Goal: Task Accomplishment & Management: Use online tool/utility

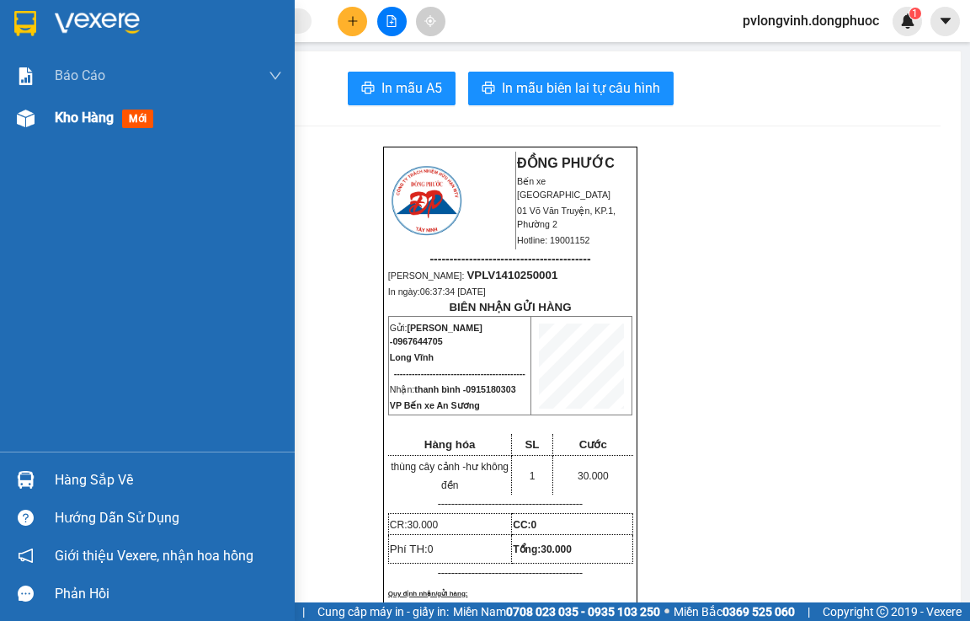
click at [111, 121] on span "Kho hàng" at bounding box center [84, 118] width 59 height 16
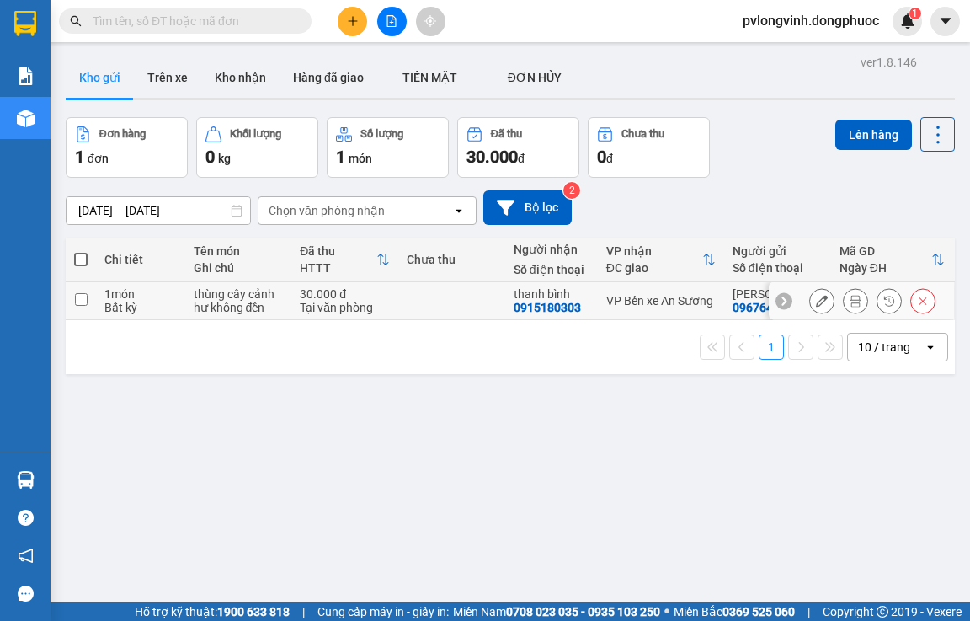
click at [77, 300] on input "checkbox" at bounding box center [81, 299] width 13 height 13
checkbox input "true"
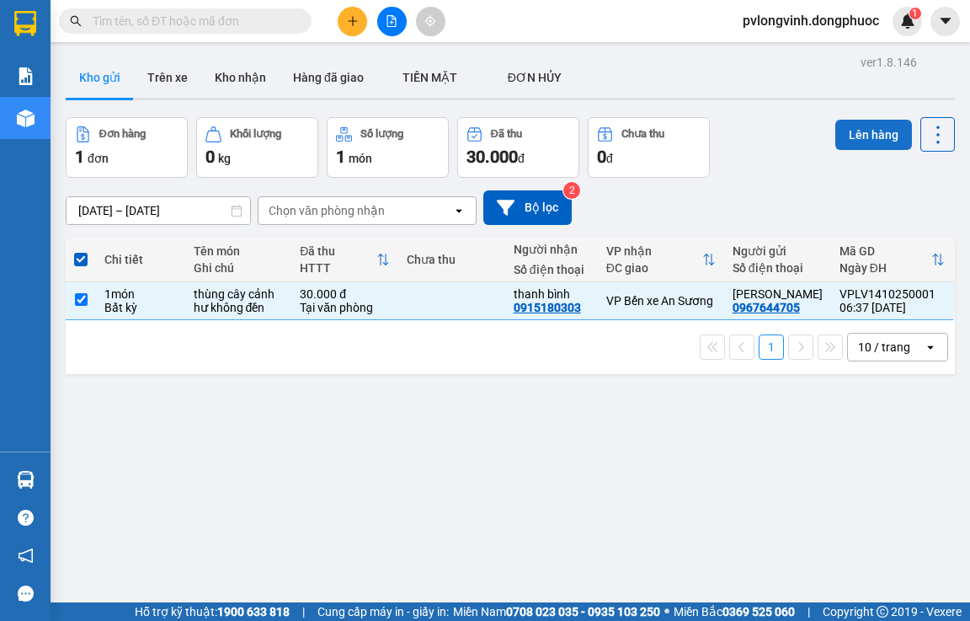
click at [848, 138] on button "Lên hàng" at bounding box center [874, 135] width 77 height 30
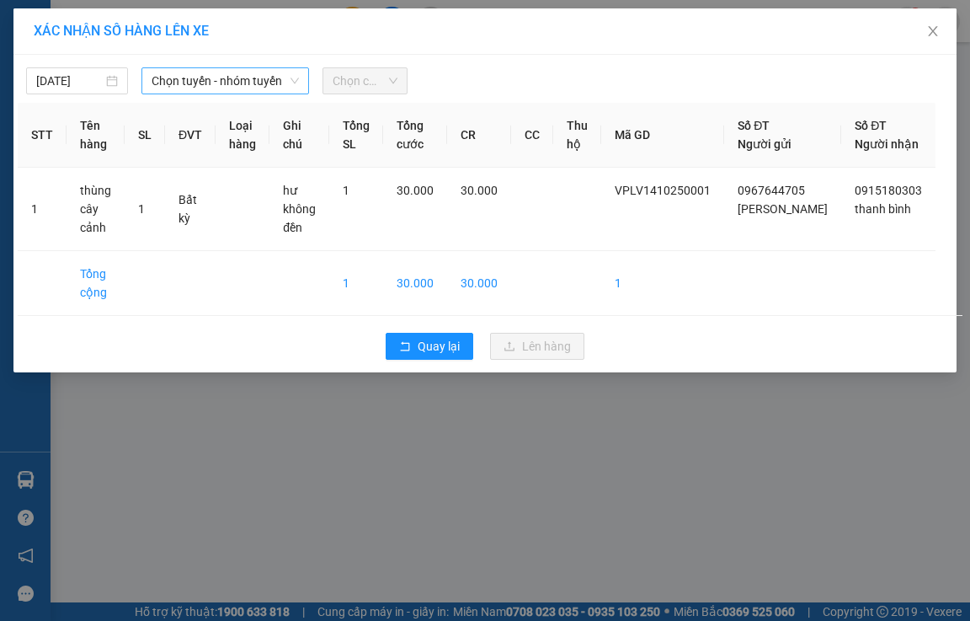
click at [192, 83] on span "Chọn tuyến - nhóm tuyến" at bounding box center [225, 80] width 147 height 25
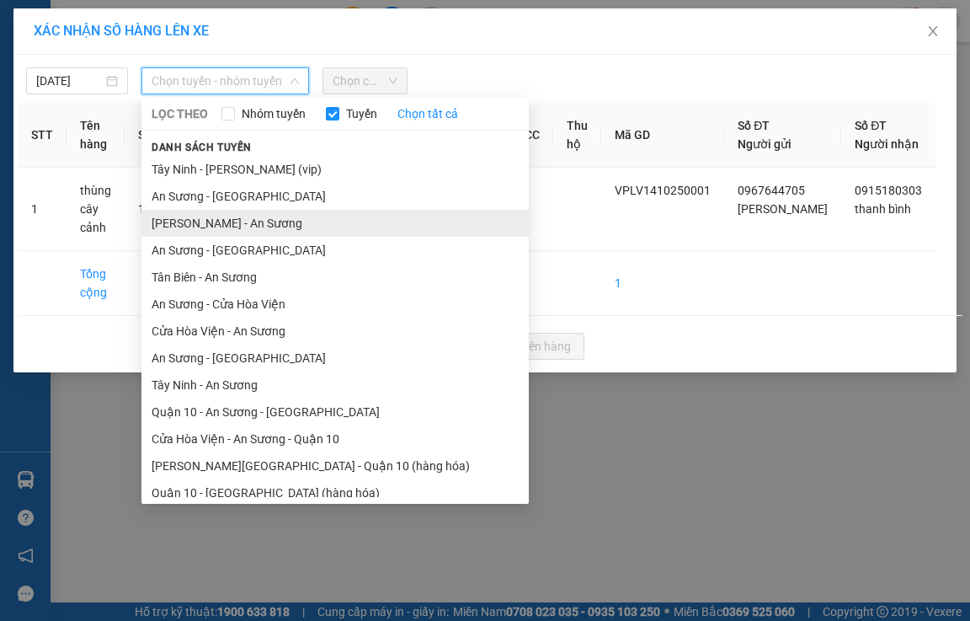
click at [238, 222] on li "[PERSON_NAME] - An Sương" at bounding box center [335, 223] width 387 height 27
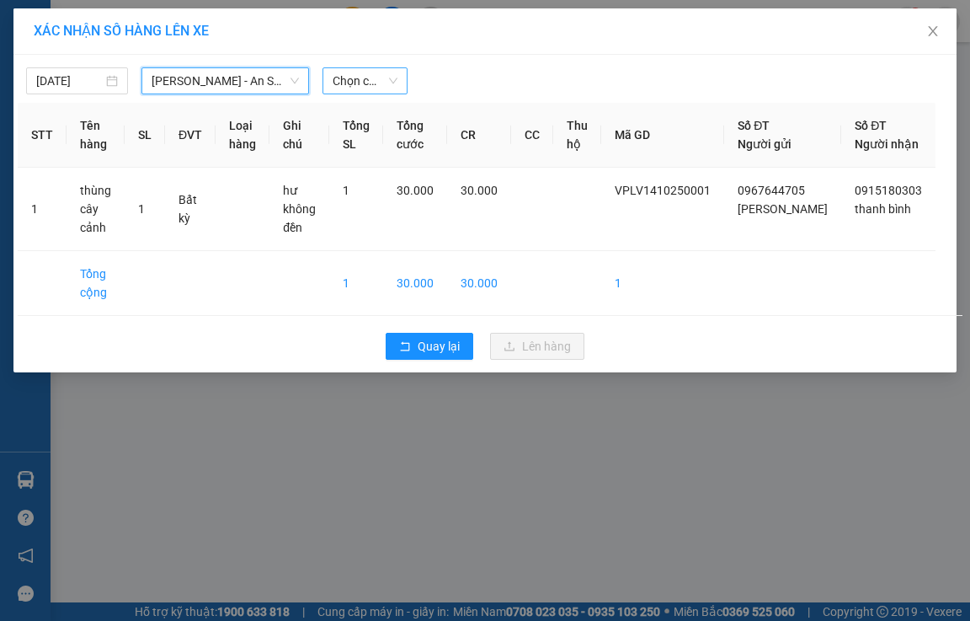
click at [338, 78] on span "Chọn chuyến" at bounding box center [365, 80] width 65 height 25
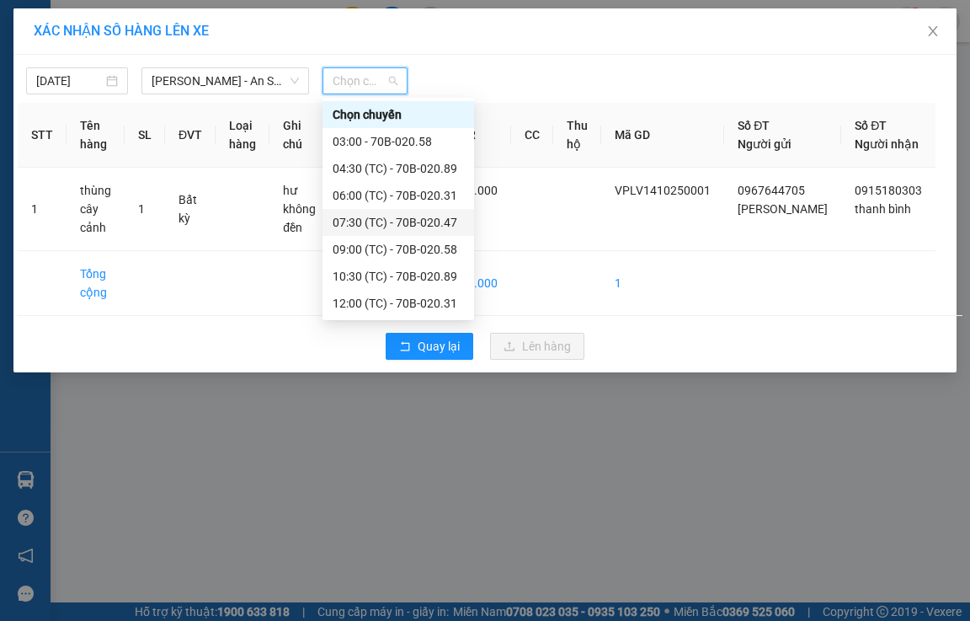
click at [417, 228] on div "07:30 (TC) - 70B-020.47" at bounding box center [398, 222] width 131 height 19
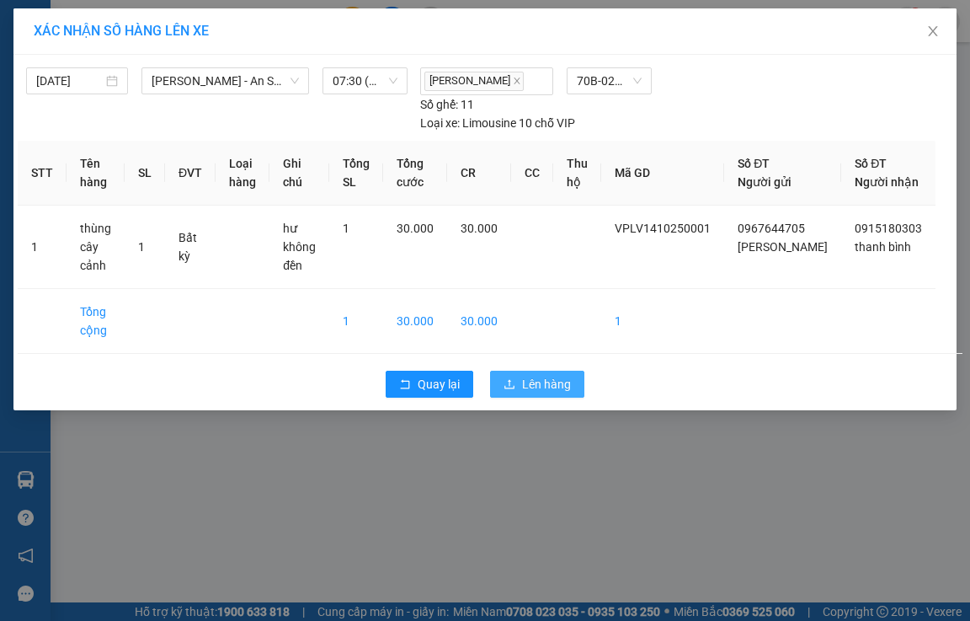
click at [509, 390] on icon "upload" at bounding box center [510, 384] width 12 height 12
